Goal: Entertainment & Leisure: Consume media (video, audio)

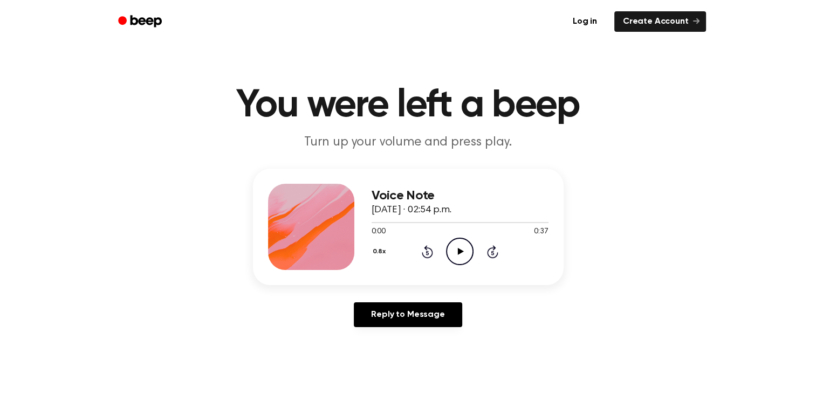
click at [458, 252] on icon at bounding box center [461, 251] width 6 height 7
click at [457, 253] on icon "Play Audio" at bounding box center [459, 251] width 27 height 27
